Goal: Task Accomplishment & Management: Manage account settings

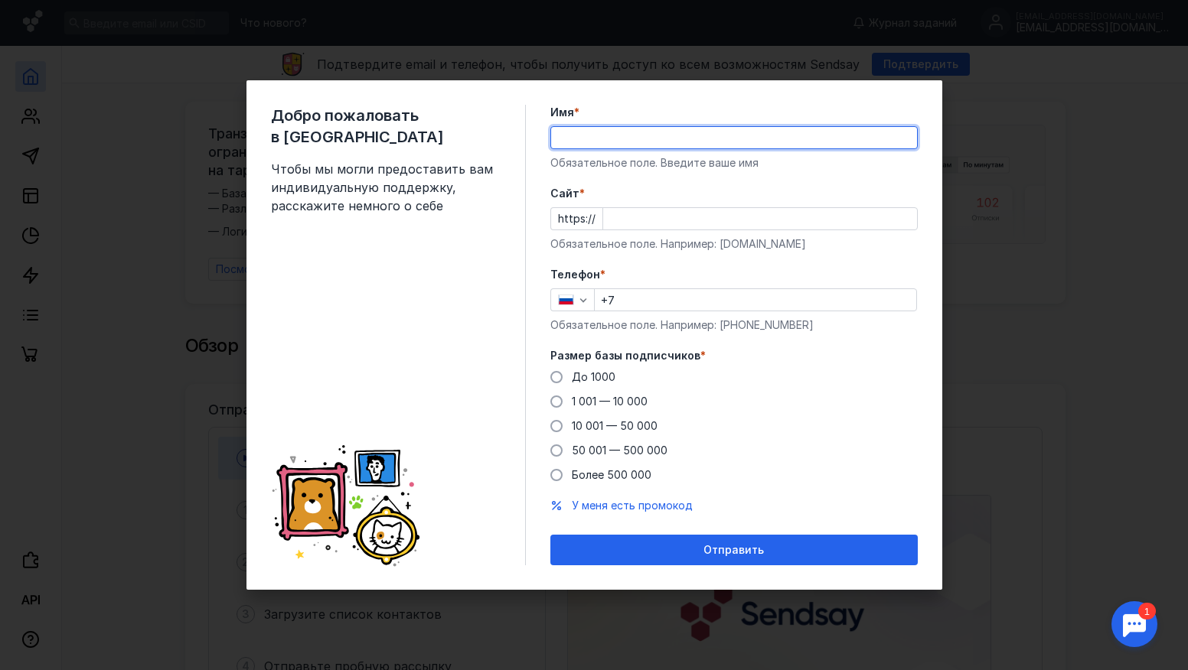
click at [590, 138] on input "Имя *" at bounding box center [734, 137] width 366 height 21
type input "Д"
type input "Тарья"
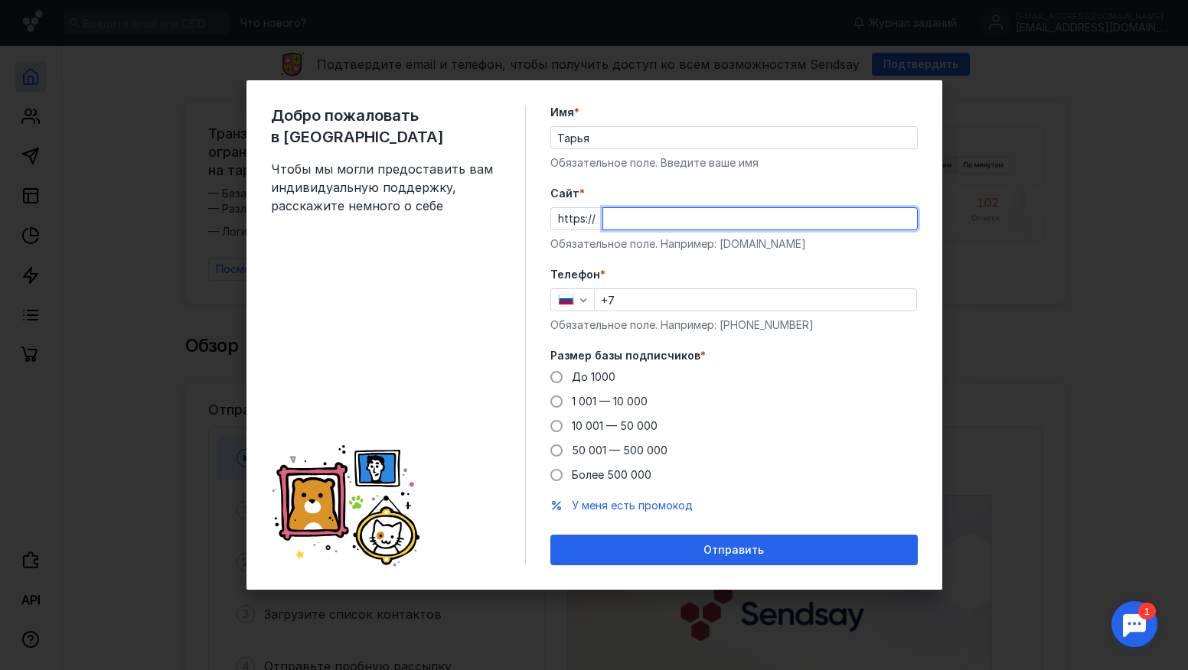
click at [624, 213] on input "Cайт *" at bounding box center [760, 218] width 314 height 21
type input "у"
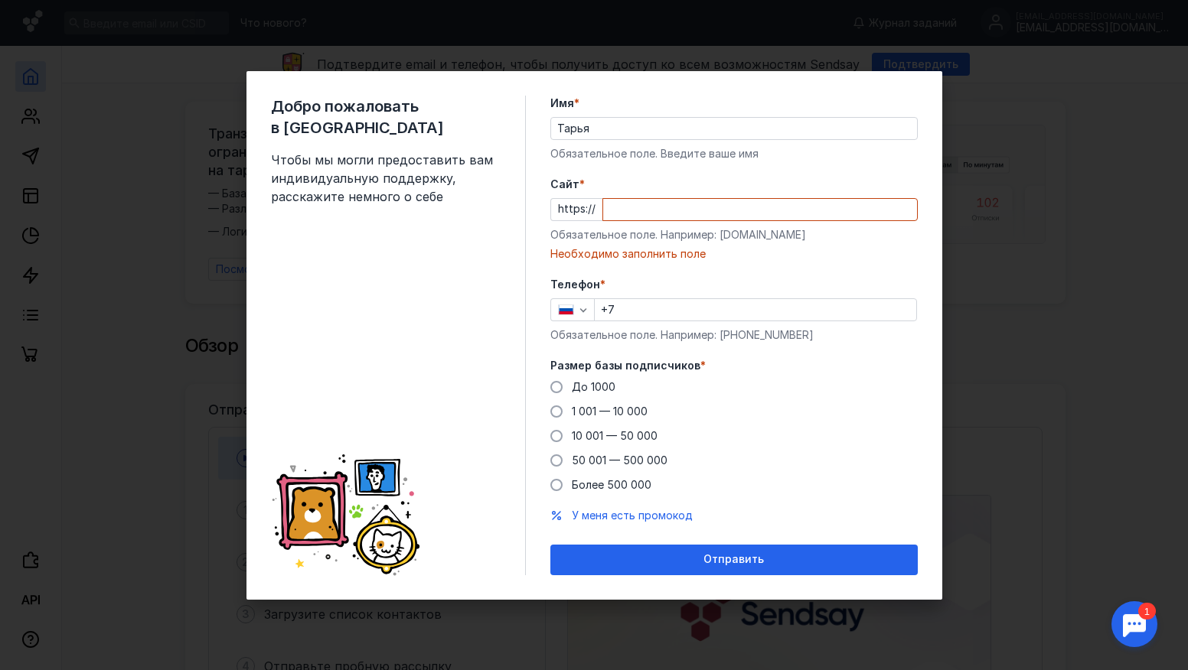
click at [624, 213] on input "Cайт *" at bounding box center [760, 209] width 314 height 21
click at [623, 214] on input "e[ample/" at bounding box center [760, 209] width 314 height 21
click at [618, 213] on input "e[ample/" at bounding box center [760, 209] width 314 height 21
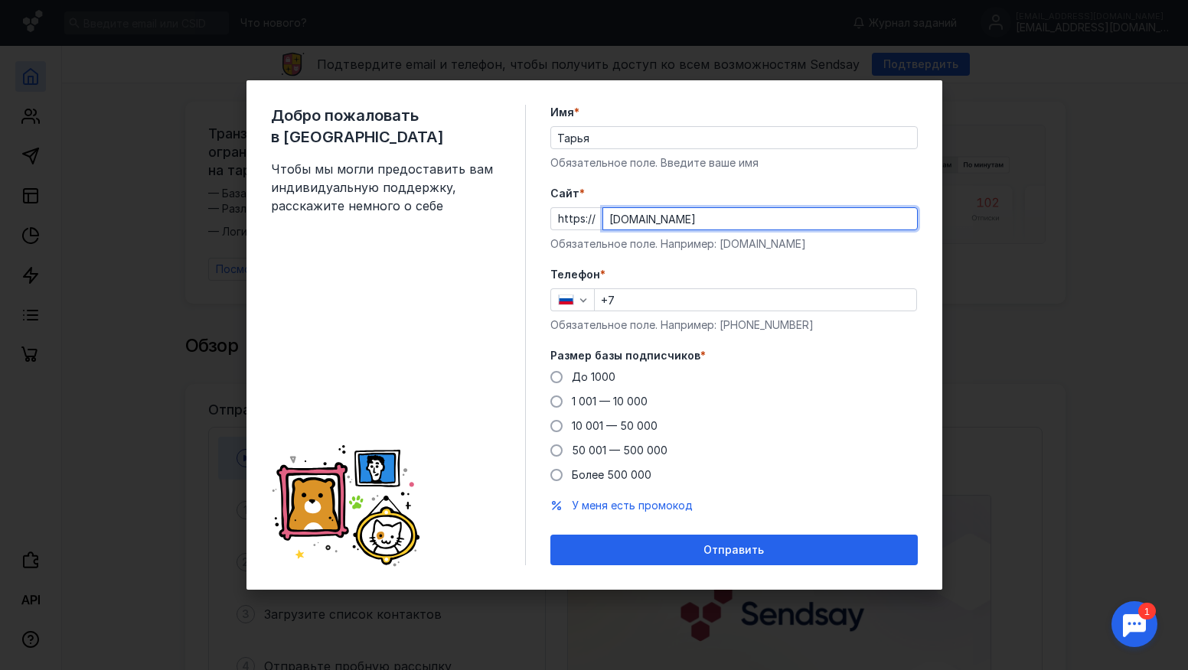
type input "[DOMAIN_NAME]"
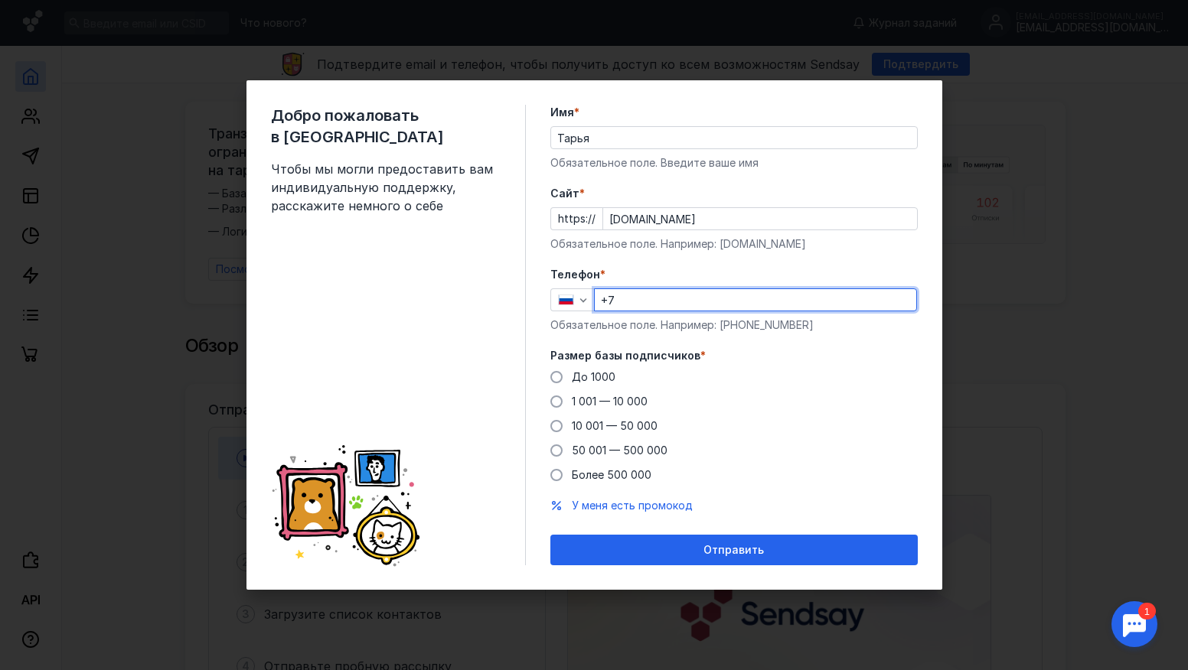
click at [634, 298] on input "+7" at bounding box center [755, 299] width 321 height 21
type input "[PHONE_NUMBER]"
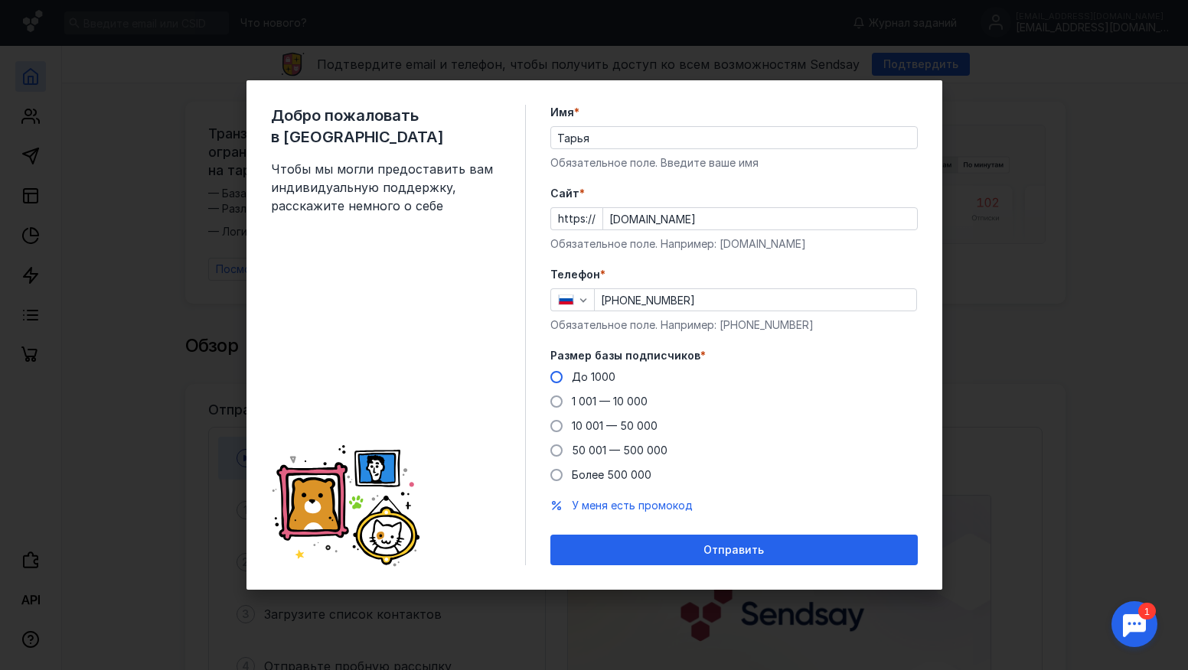
click at [585, 380] on span "До 1000" at bounding box center [594, 376] width 44 height 13
click at [0, 0] on input "До 1000" at bounding box center [0, 0] width 0 height 0
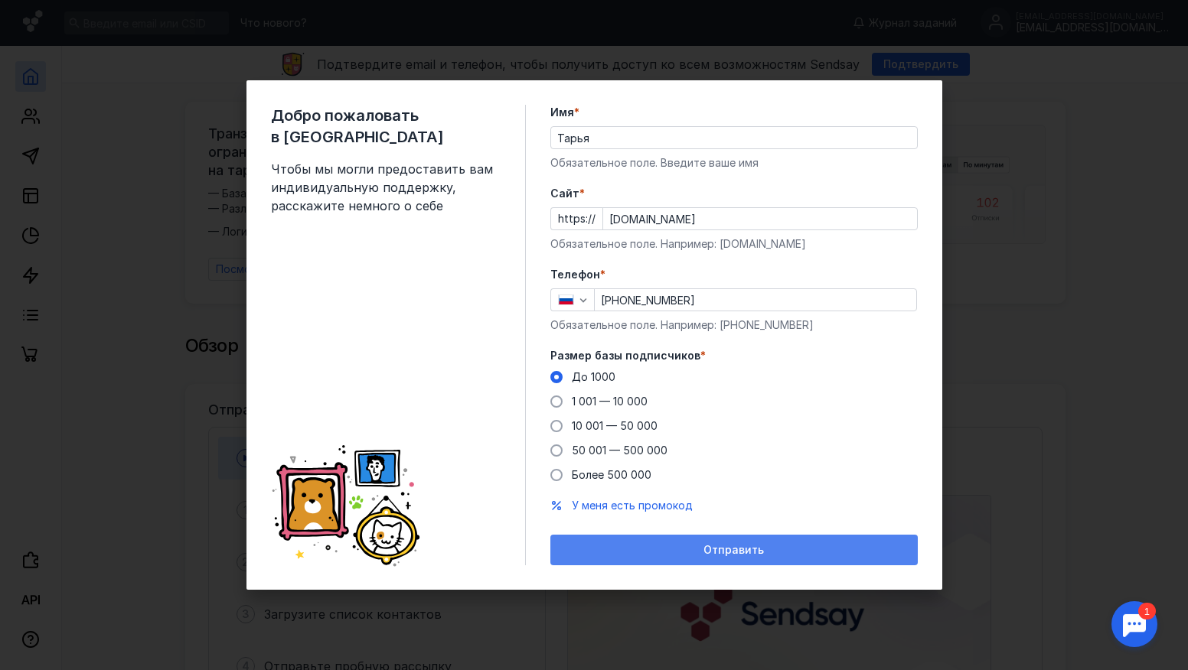
click at [650, 537] on div "Отправить" at bounding box center [733, 550] width 367 height 31
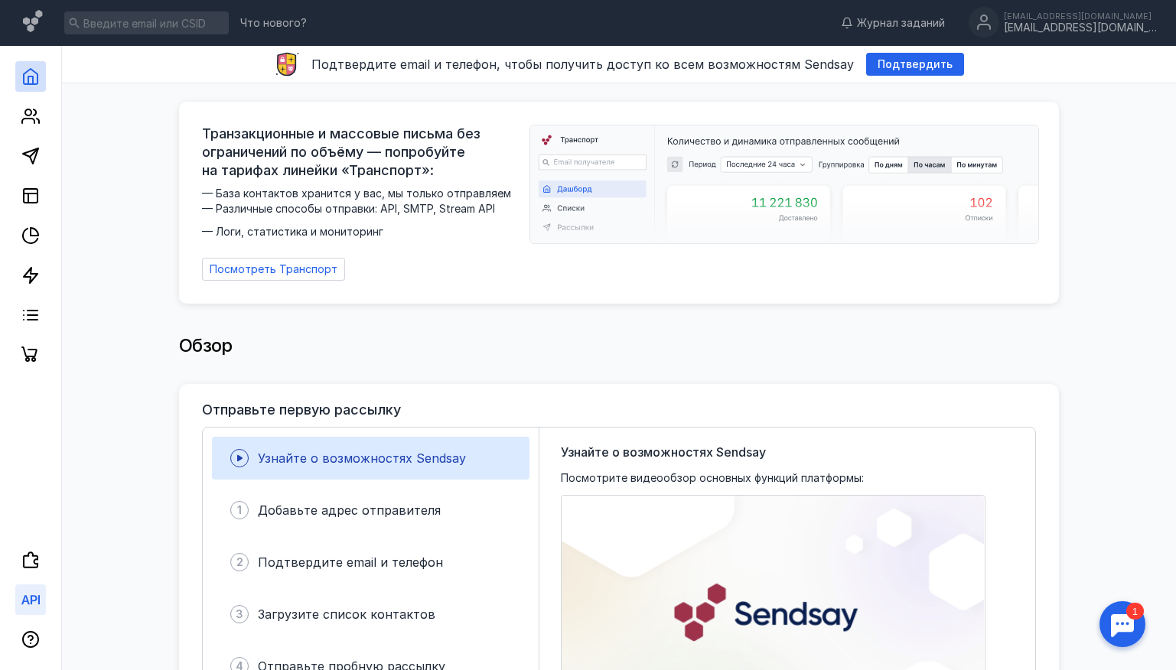
click at [31, 600] on icon at bounding box center [34, 599] width 7 height 9
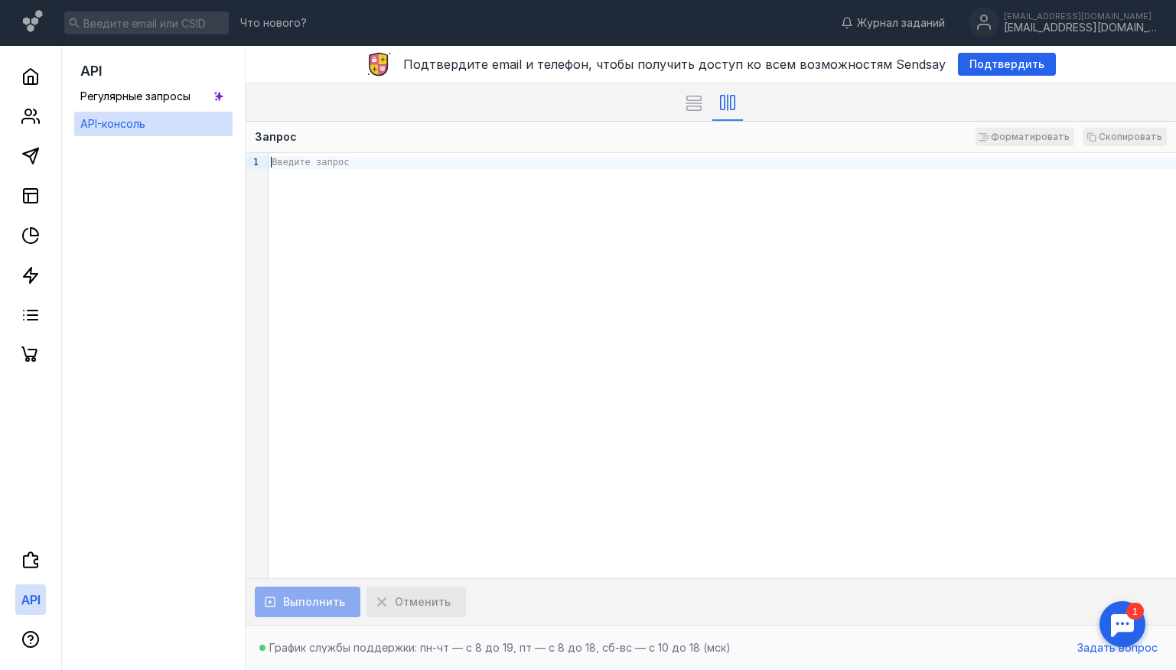
click at [303, 168] on div "Введите запрос" at bounding box center [723, 162] width 908 height 13
click at [31, 161] on polygon at bounding box center [30, 155] width 15 height 15
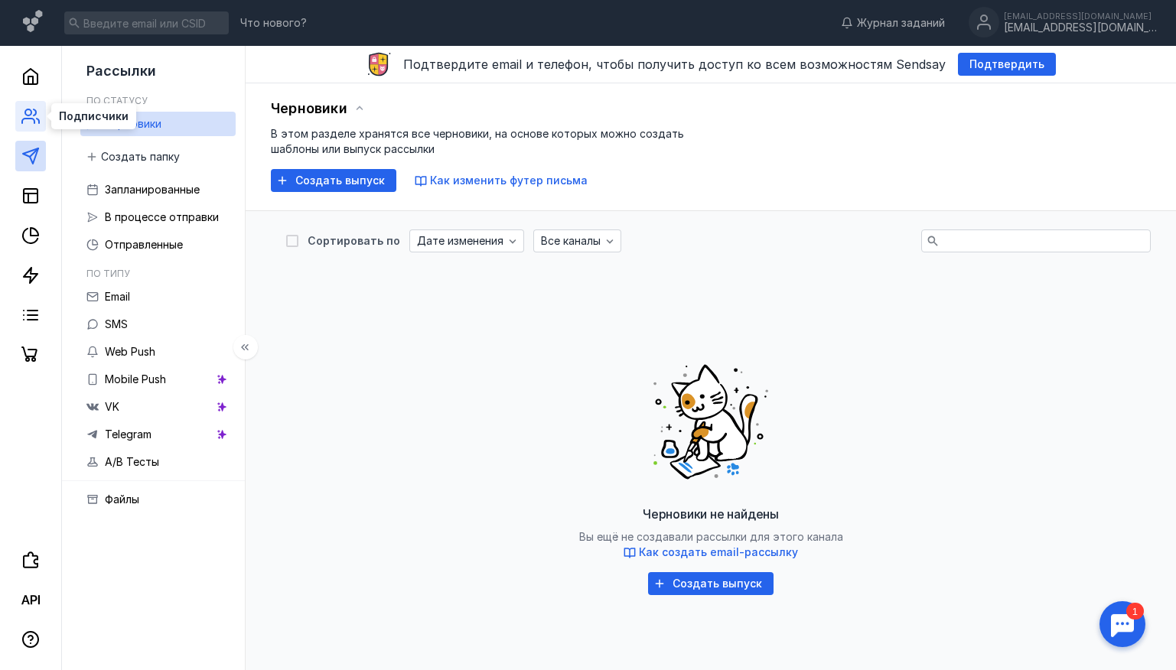
click at [34, 109] on icon at bounding box center [35, 112] width 2 height 6
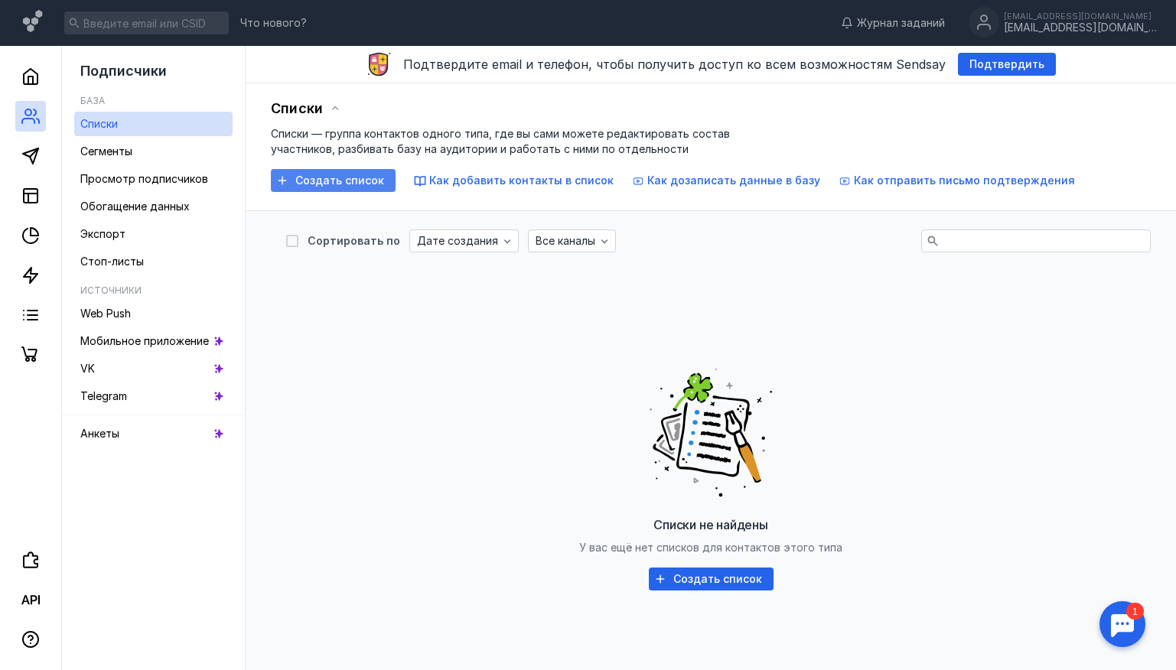
click at [278, 177] on icon "button" at bounding box center [282, 180] width 12 height 12
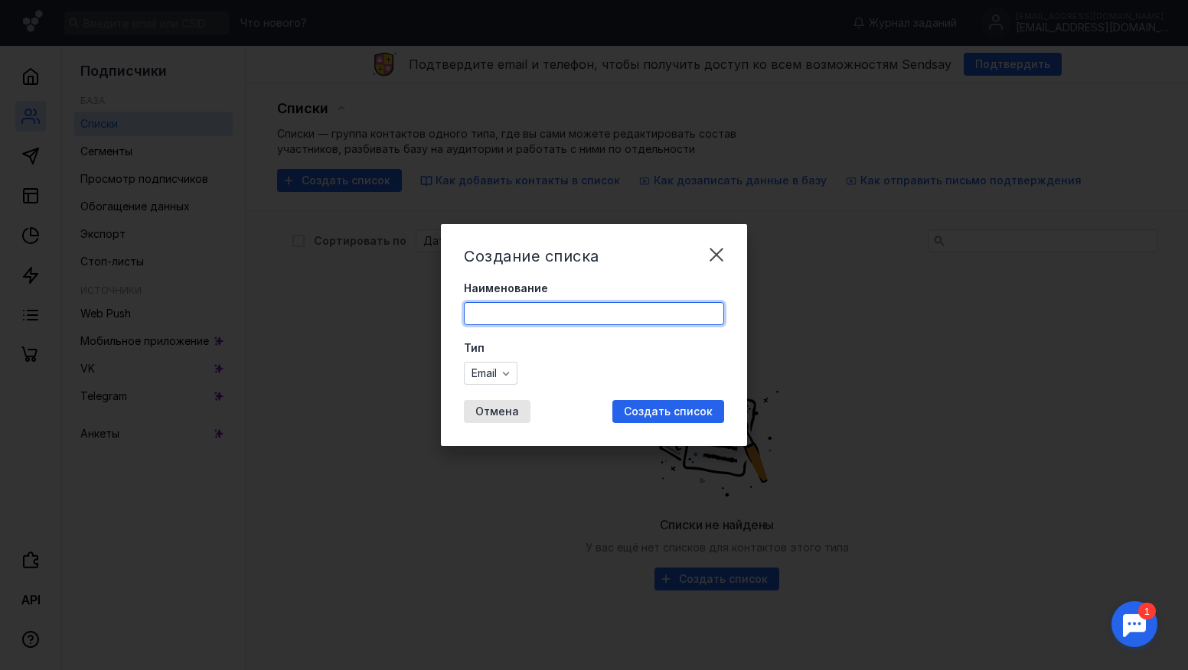
click at [487, 308] on input "Наименование" at bounding box center [594, 313] width 259 height 21
type input "тест"
click at [649, 409] on span "Создать список" at bounding box center [668, 412] width 89 height 13
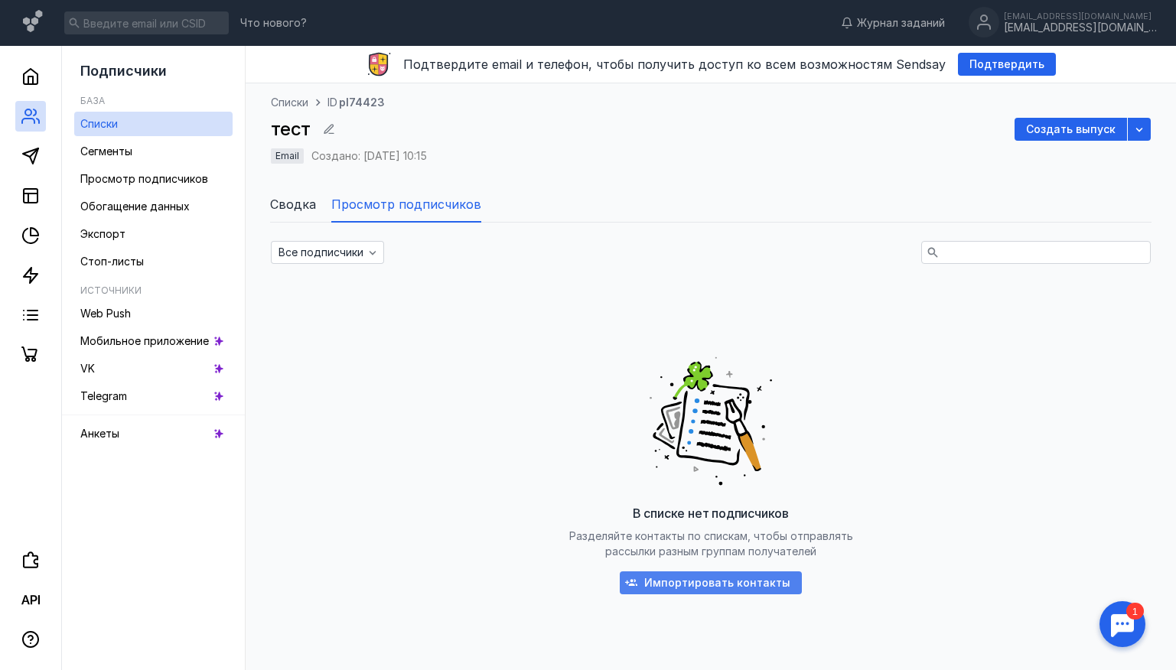
click at [768, 584] on span "Импортировать контакты" at bounding box center [717, 583] width 146 height 13
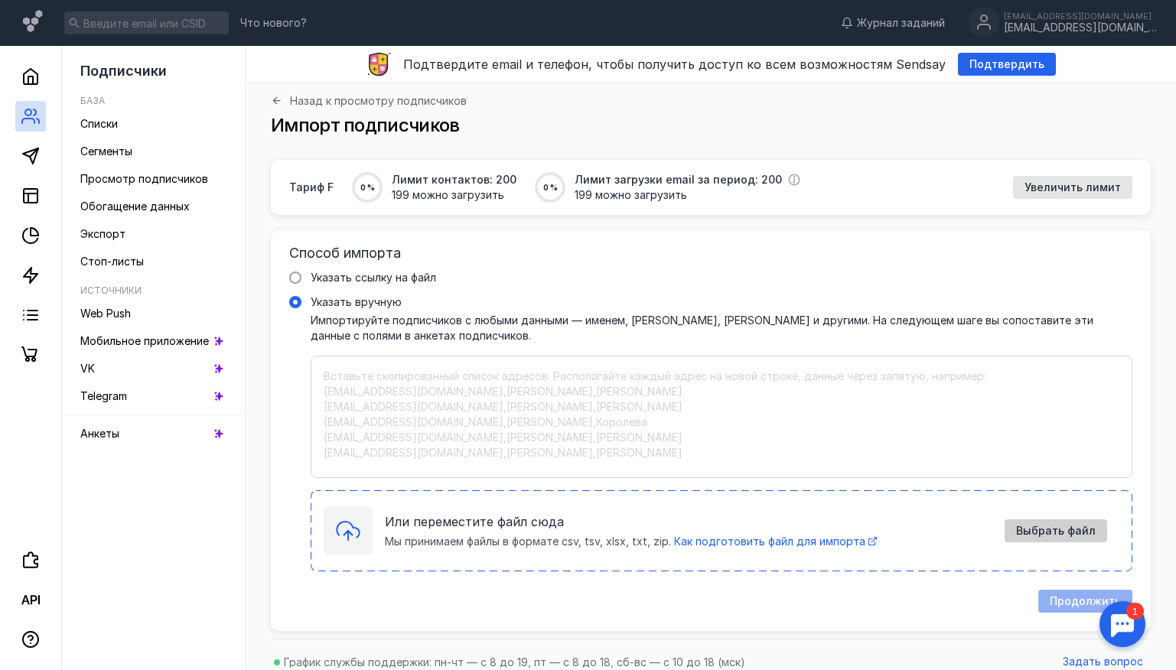
click at [1037, 524] on div "Выбрать файл" at bounding box center [1056, 531] width 103 height 23
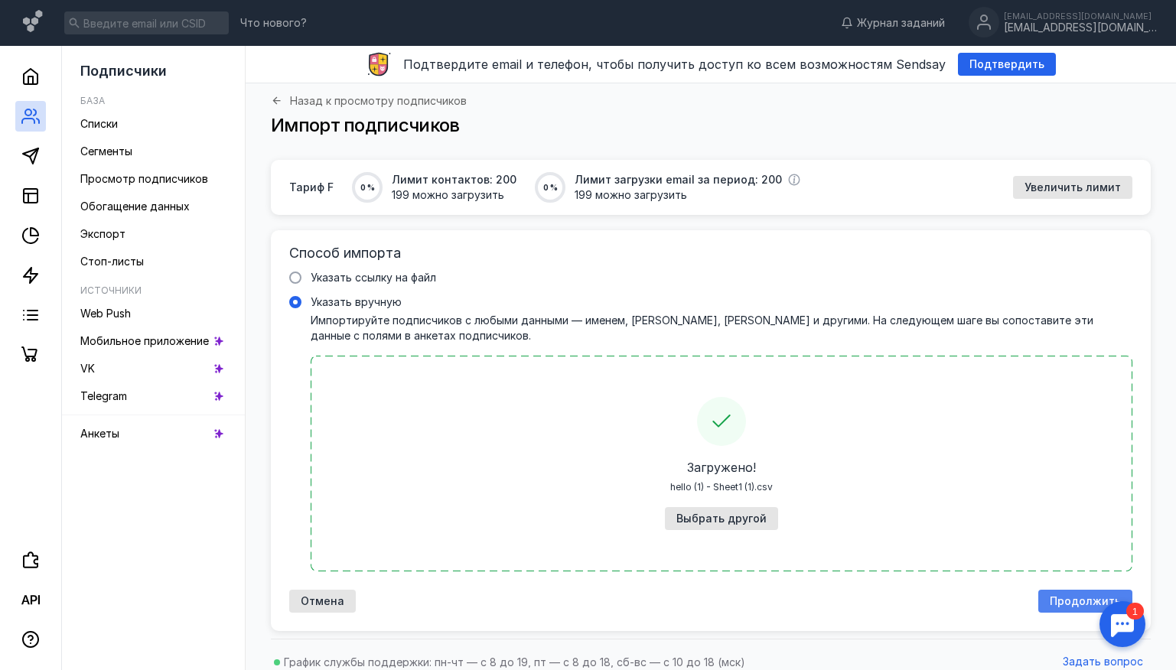
click at [1073, 601] on span "Продолжить" at bounding box center [1085, 601] width 71 height 13
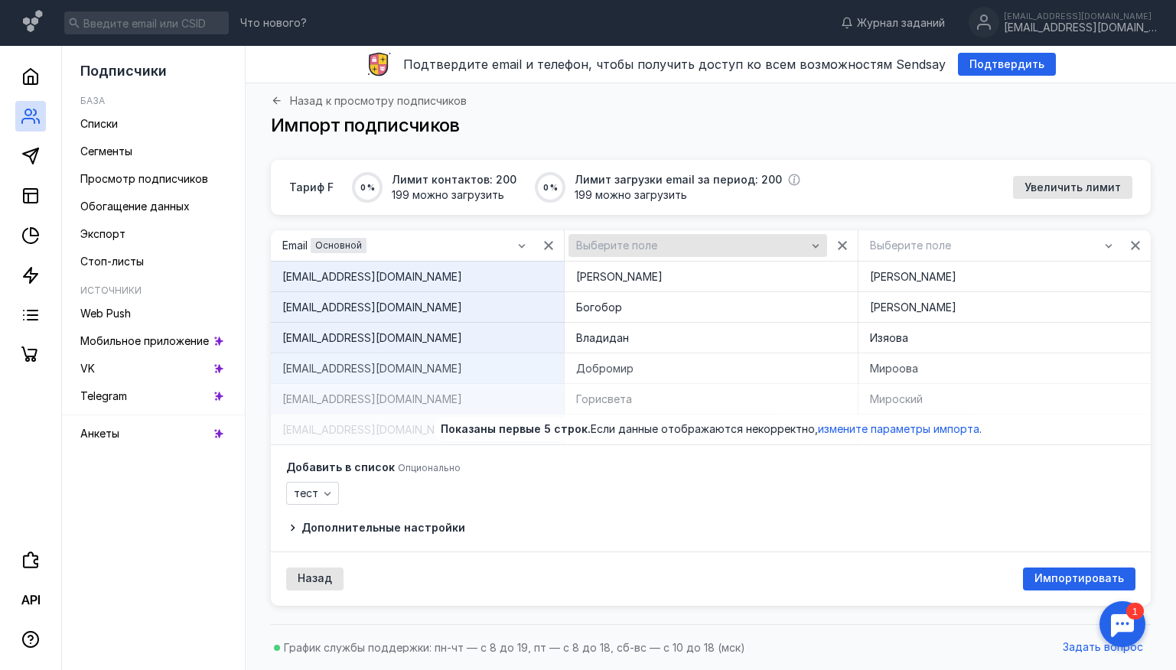
click at [777, 253] on div "Выберите поле" at bounding box center [698, 245] width 258 height 23
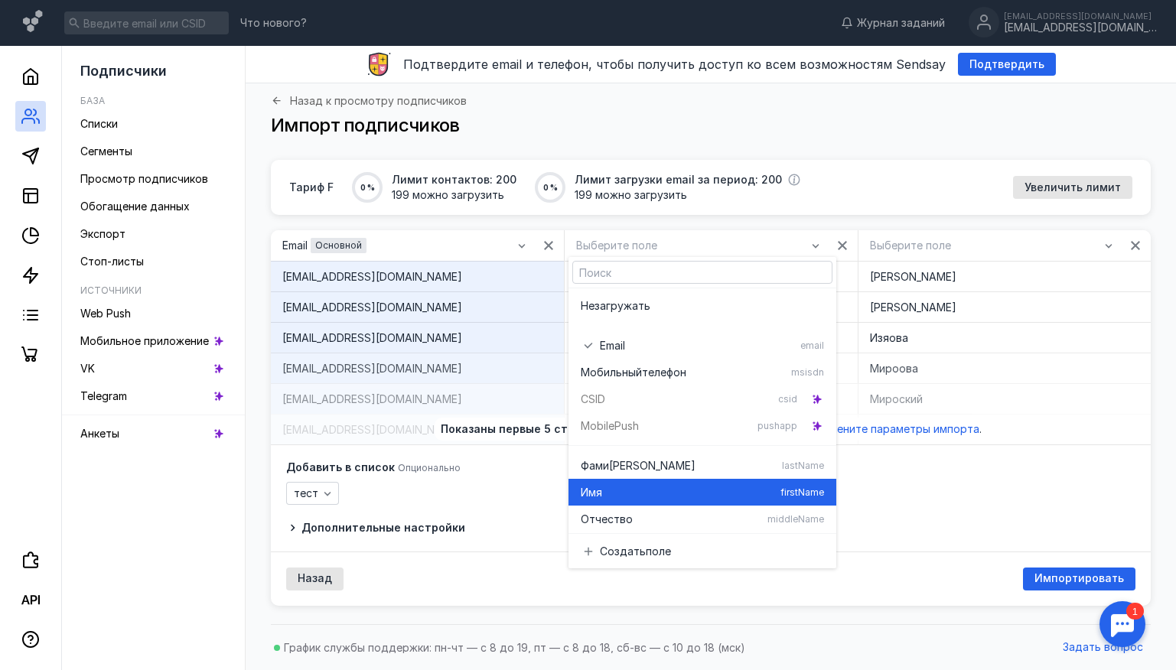
click at [730, 493] on div "Имя" at bounding box center [678, 492] width 194 height 15
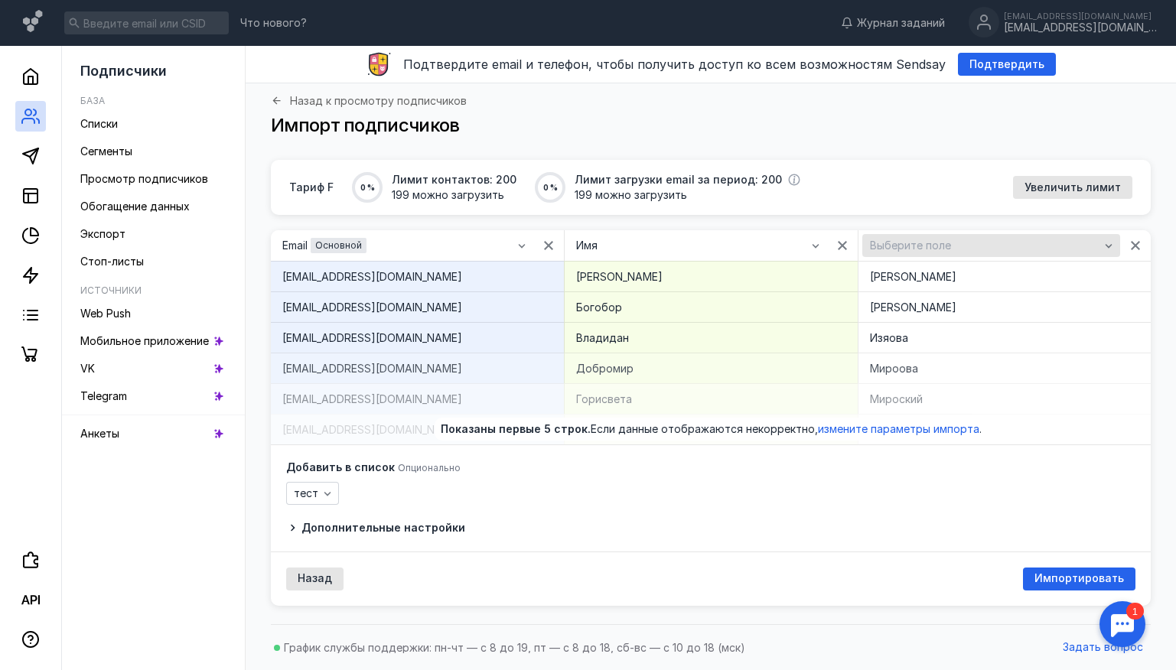
click at [942, 240] on span "Выберите поле" at bounding box center [910, 246] width 81 height 13
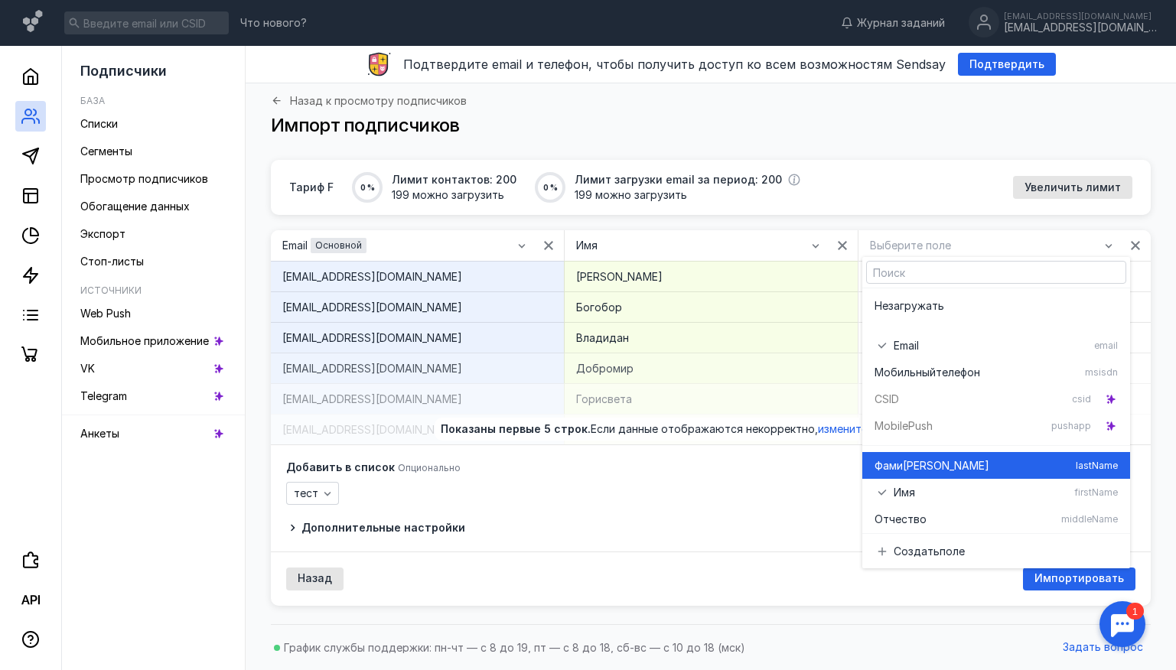
click at [918, 458] on span "[PERSON_NAME]" at bounding box center [946, 465] width 86 height 15
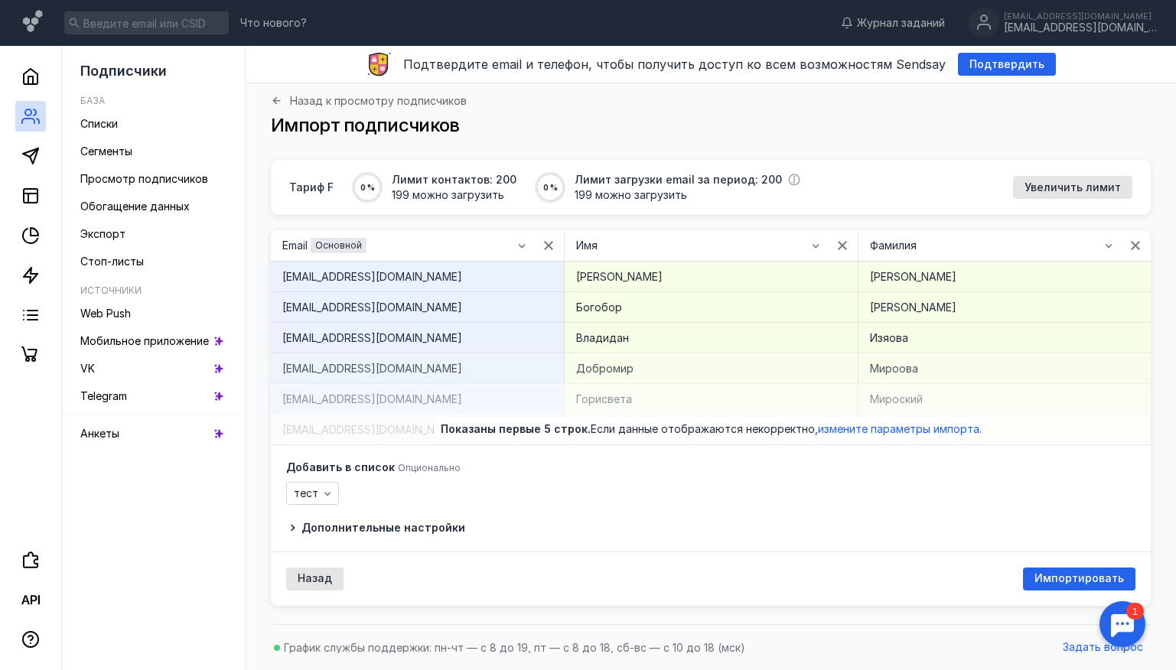
click at [294, 530] on icon at bounding box center [292, 528] width 12 height 12
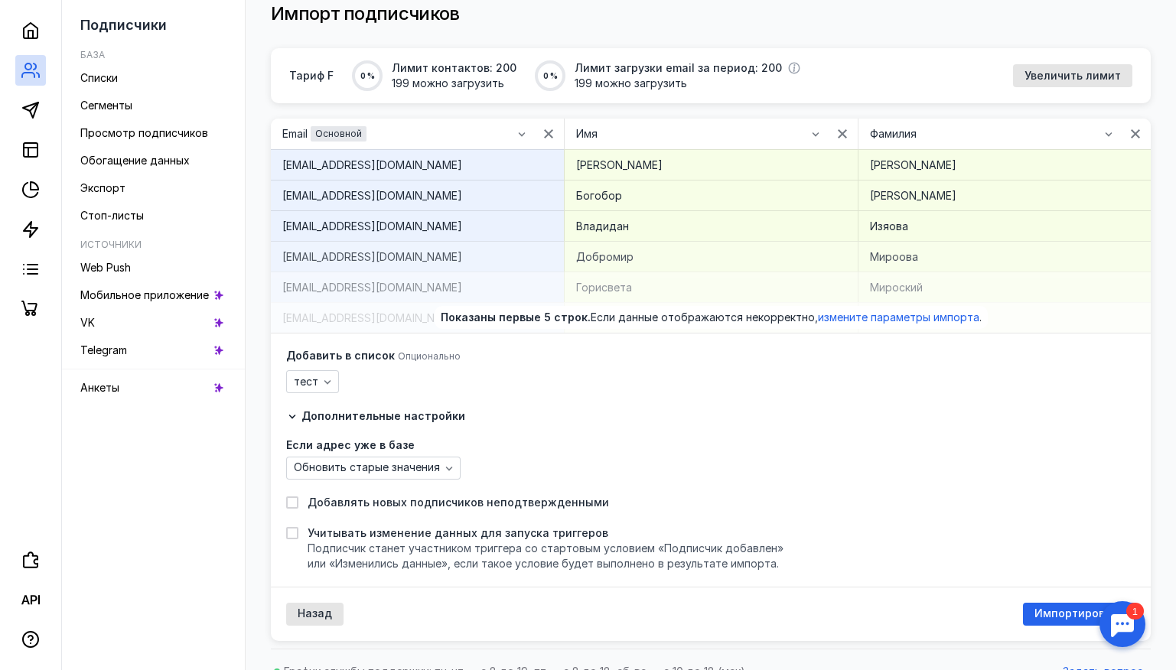
scroll to position [112, 0]
click at [383, 464] on span "Обновить старые значения" at bounding box center [367, 467] width 146 height 13
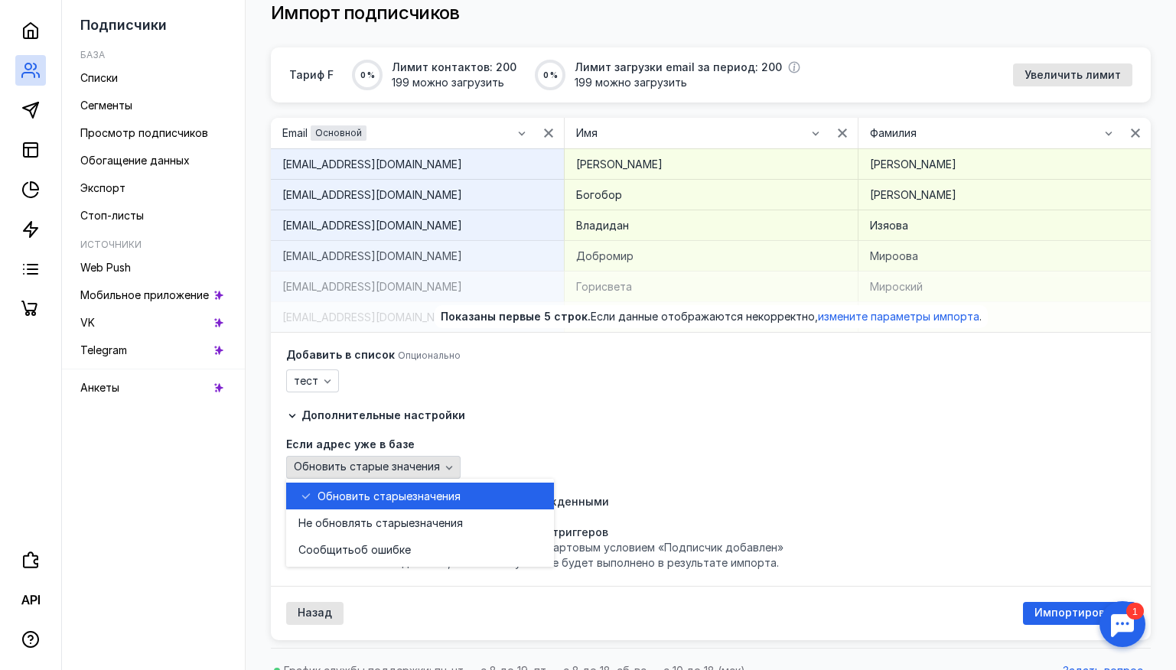
click at [383, 464] on span "Обновить старые значения" at bounding box center [367, 467] width 146 height 13
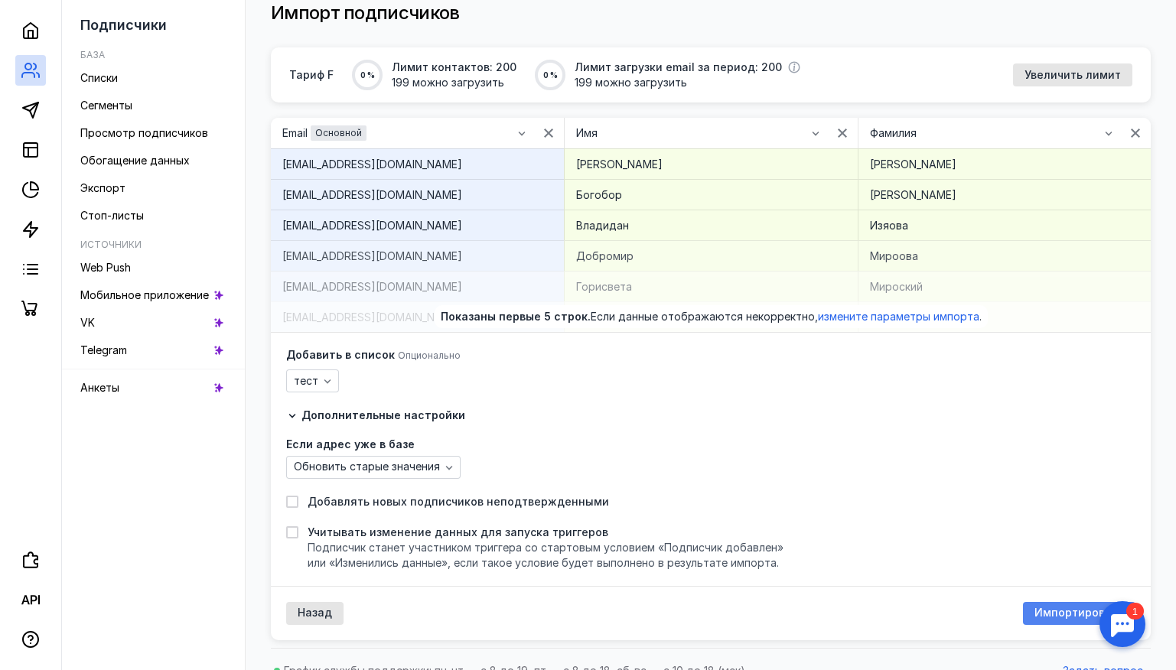
click at [1058, 614] on span "Импортировать" at bounding box center [1080, 613] width 90 height 13
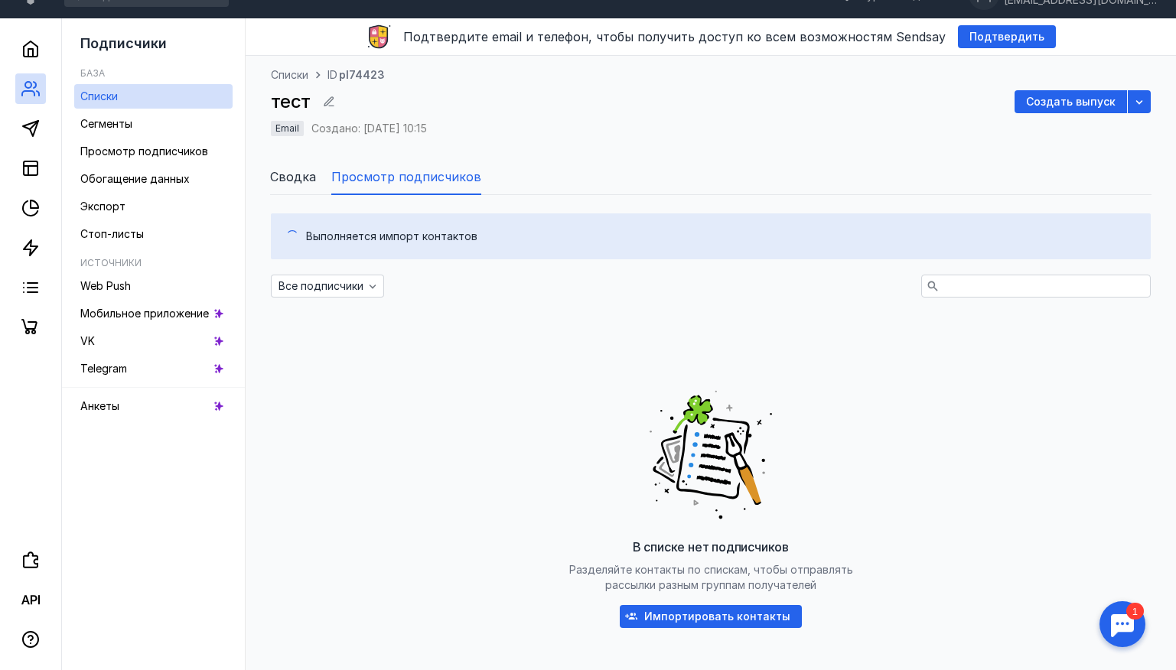
scroll to position [112, 0]
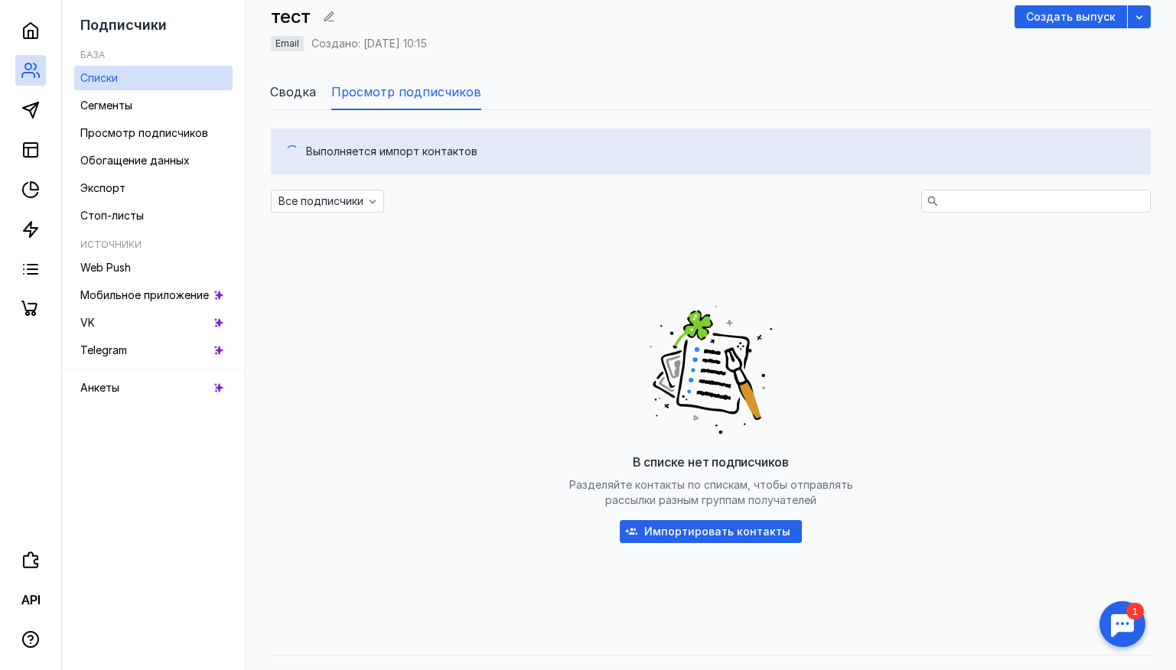
click at [288, 83] on span "Сводка" at bounding box center [293, 92] width 46 height 18
